Goal: Task Accomplishment & Management: Use online tool/utility

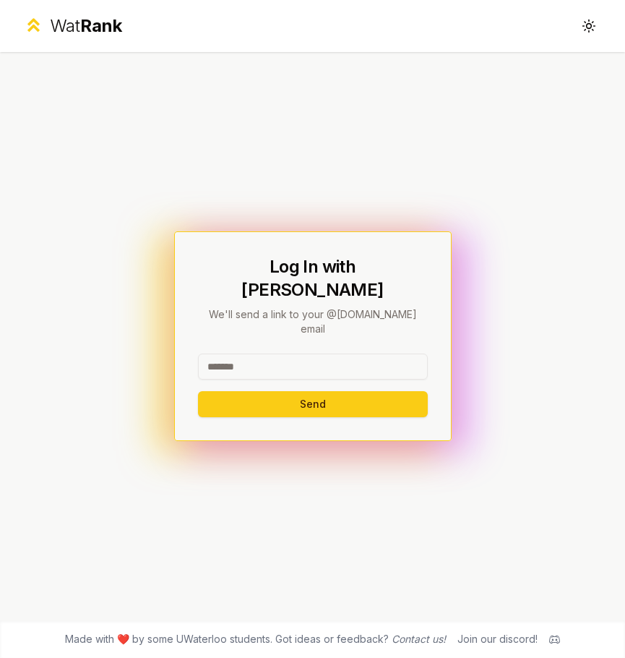
click at [335, 353] on input at bounding box center [313, 366] width 230 height 26
type input "******"
click at [198, 391] on button "Send" at bounding box center [313, 404] width 230 height 26
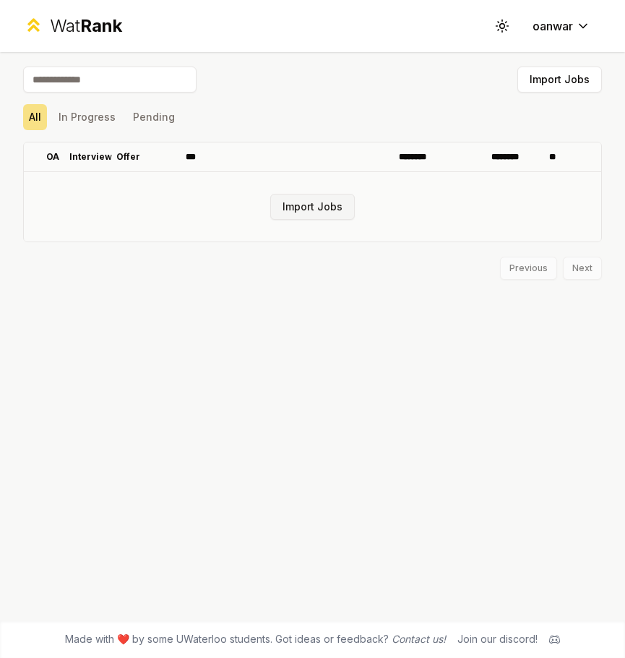
click at [306, 213] on button "Import Jobs" at bounding box center [312, 207] width 85 height 26
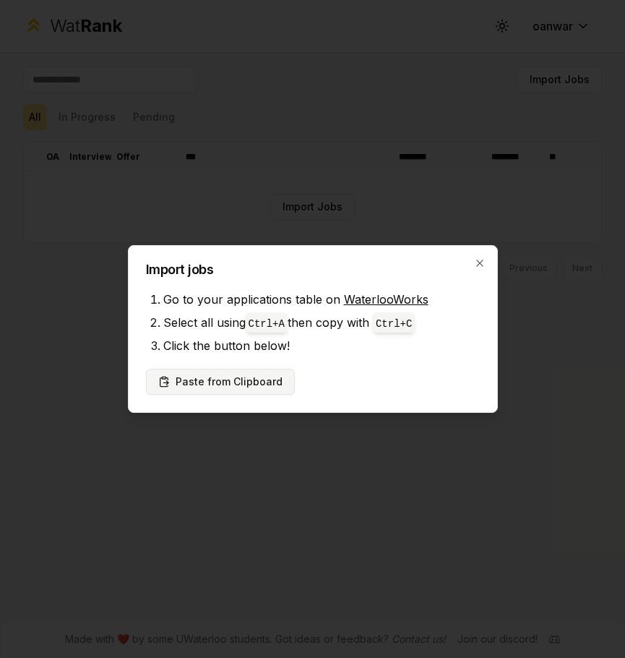
click at [274, 386] on button "Paste from Clipboard" at bounding box center [220, 382] width 149 height 26
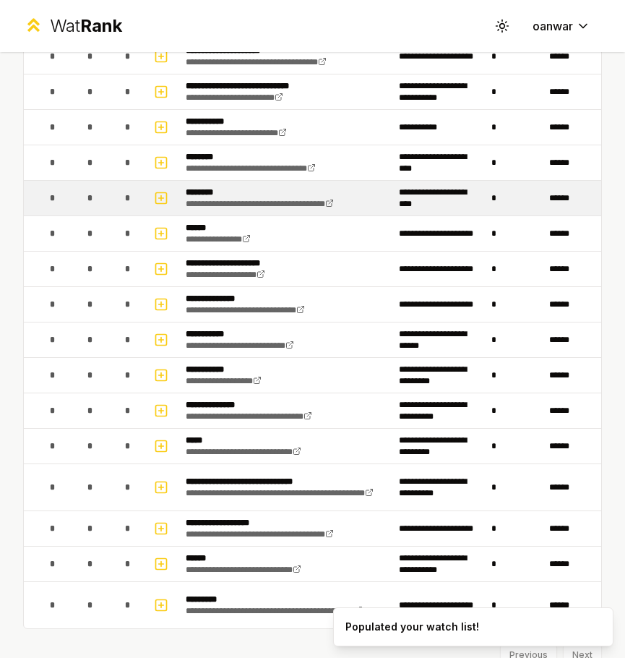
scroll to position [277, 0]
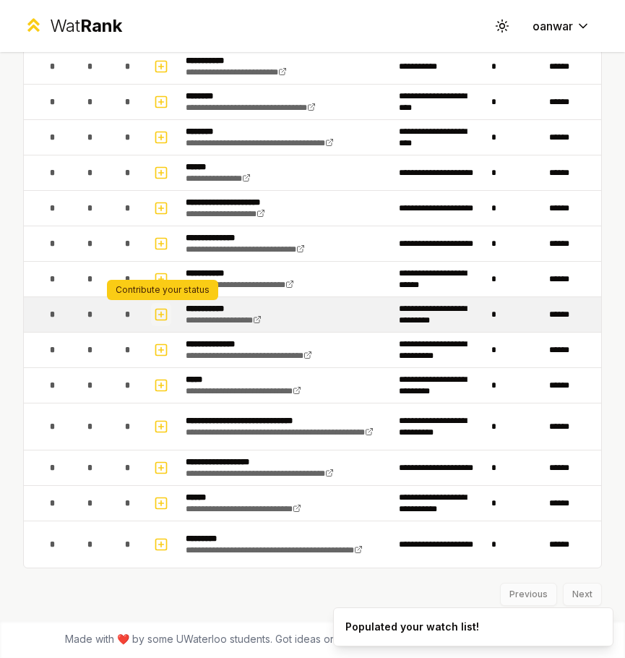
click at [165, 308] on icon "button" at bounding box center [161, 314] width 14 height 17
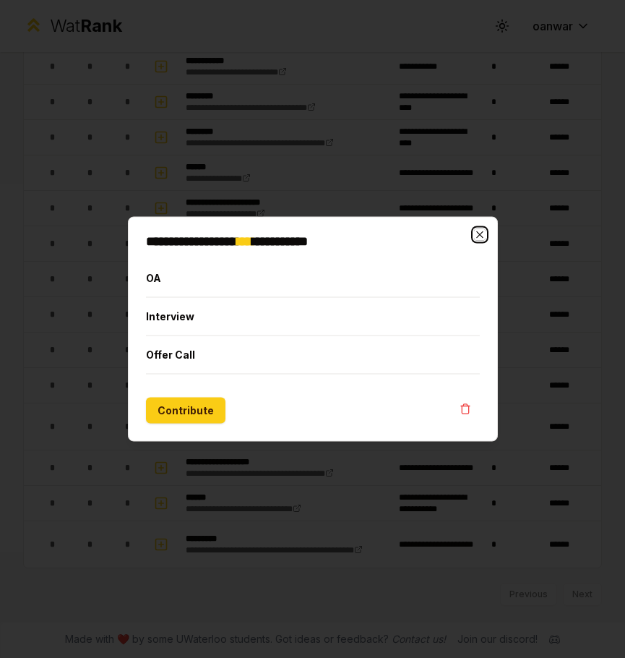
click at [478, 233] on icon "button" at bounding box center [479, 234] width 7 height 7
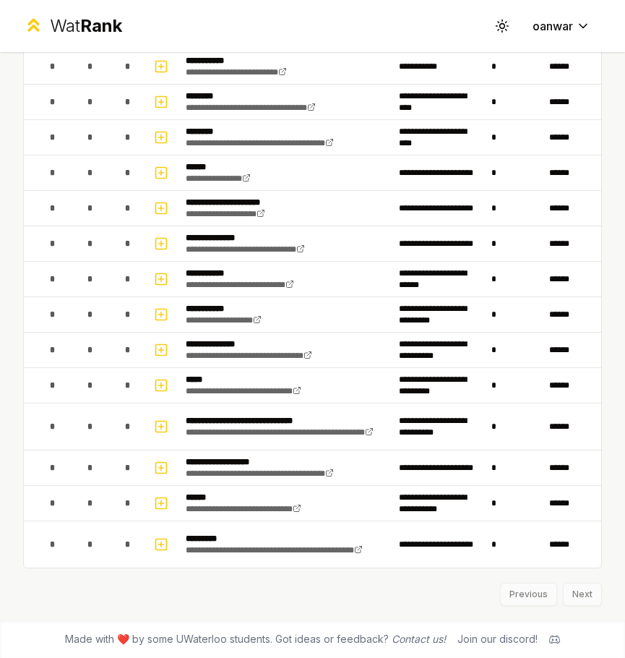
click at [577, 593] on div "Previous Next" at bounding box center [312, 587] width 579 height 38
